Goal: Task Accomplishment & Management: Manage account settings

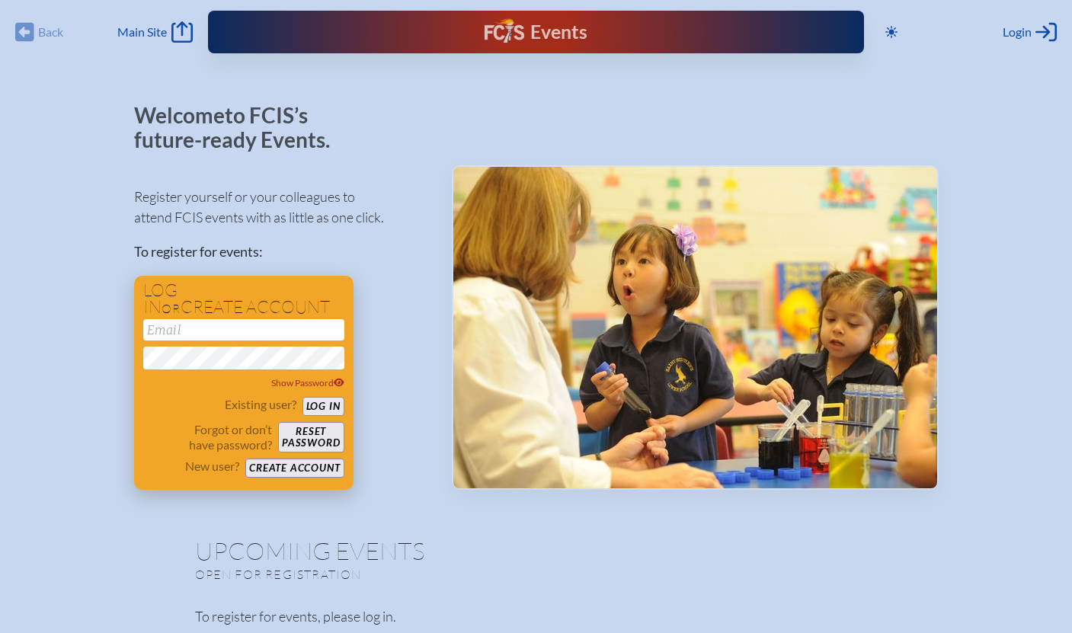
click at [178, 333] on input "email" at bounding box center [243, 329] width 201 height 21
type input "[EMAIL_ADDRESS][DOMAIN_NAME]"
click at [323, 409] on button "Log in" at bounding box center [323, 406] width 42 height 19
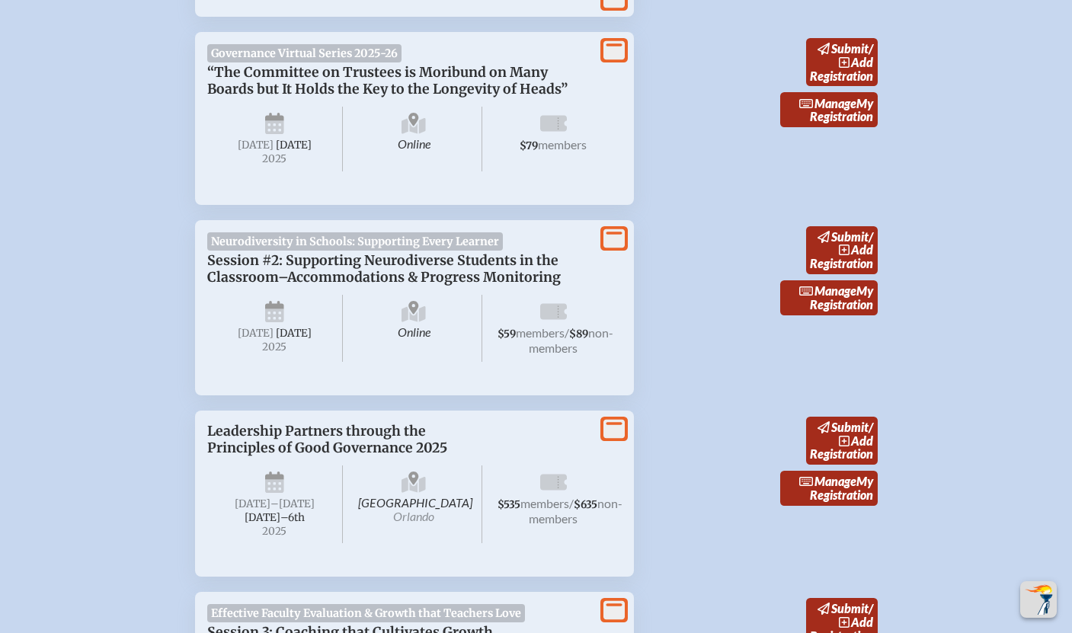
scroll to position [1143, 0]
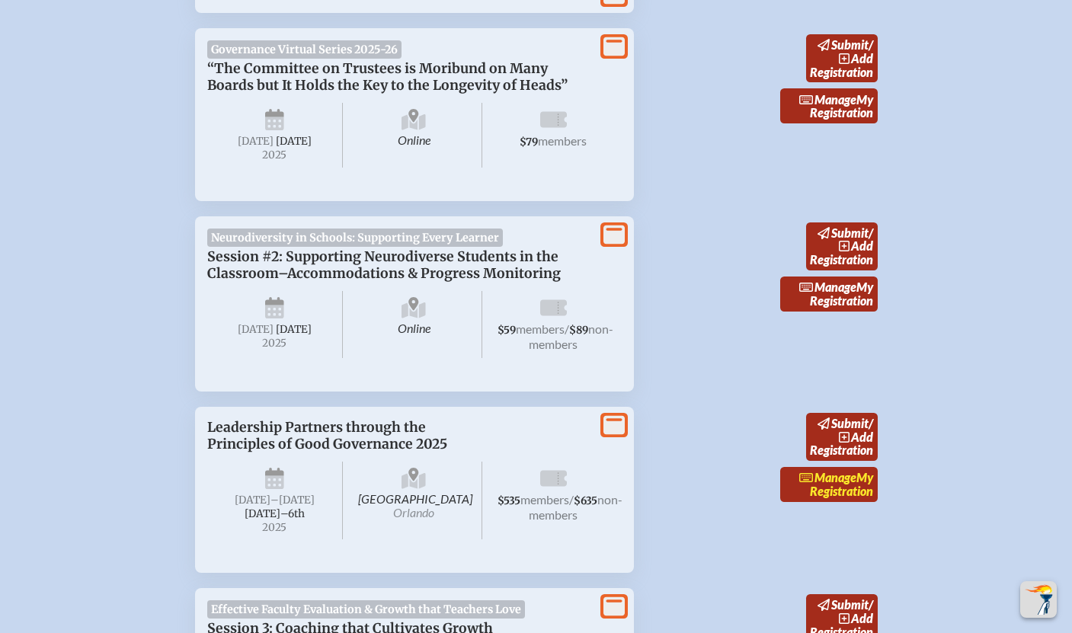
click at [828, 485] on span "Manage" at bounding box center [827, 477] width 57 height 14
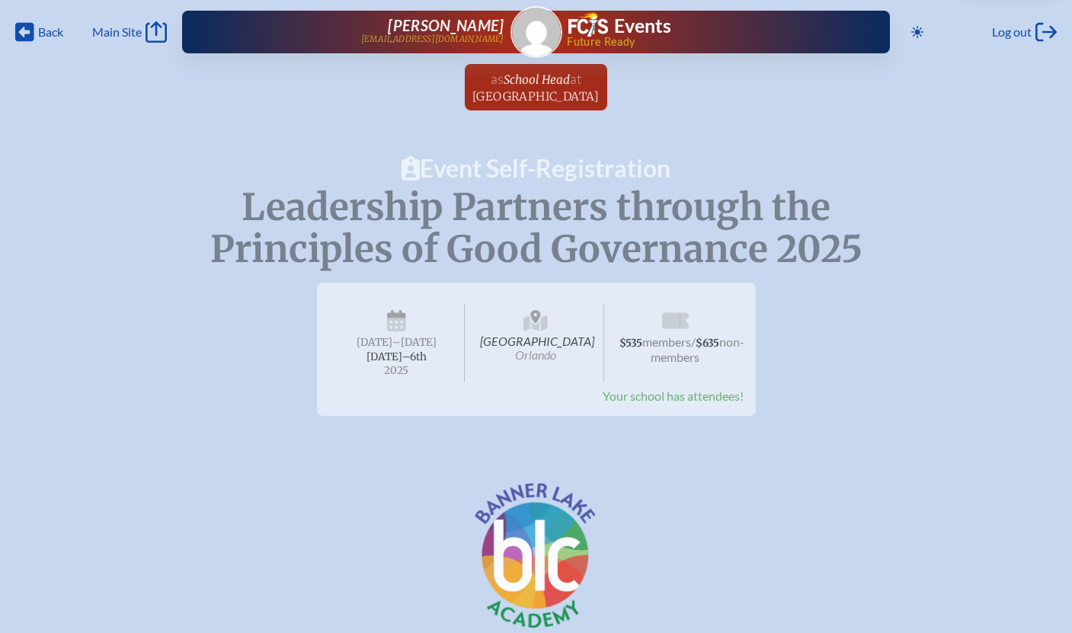
click at [686, 403] on span "Your school has attendees!" at bounding box center [673, 396] width 141 height 14
click at [129, 30] on span "Main Site" at bounding box center [117, 31] width 50 height 15
